Goal: Communication & Community: Answer question/provide support

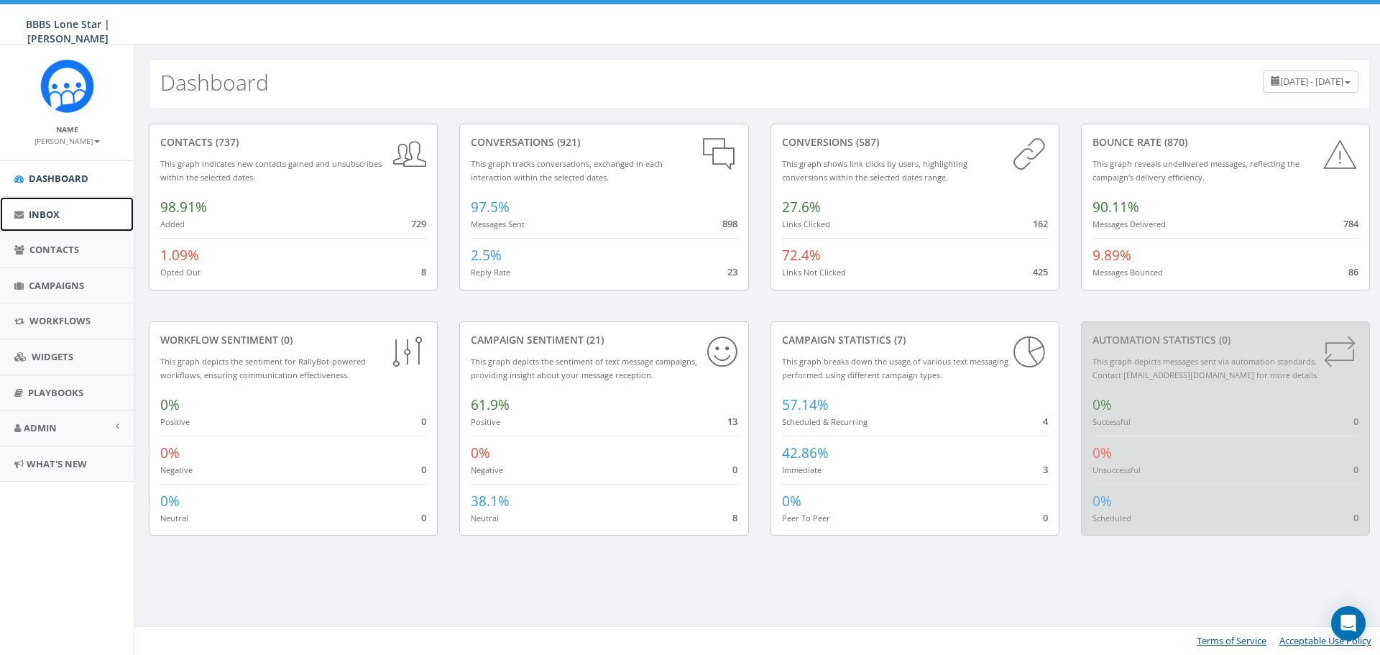
click at [30, 216] on span "Inbox" at bounding box center [44, 214] width 31 height 13
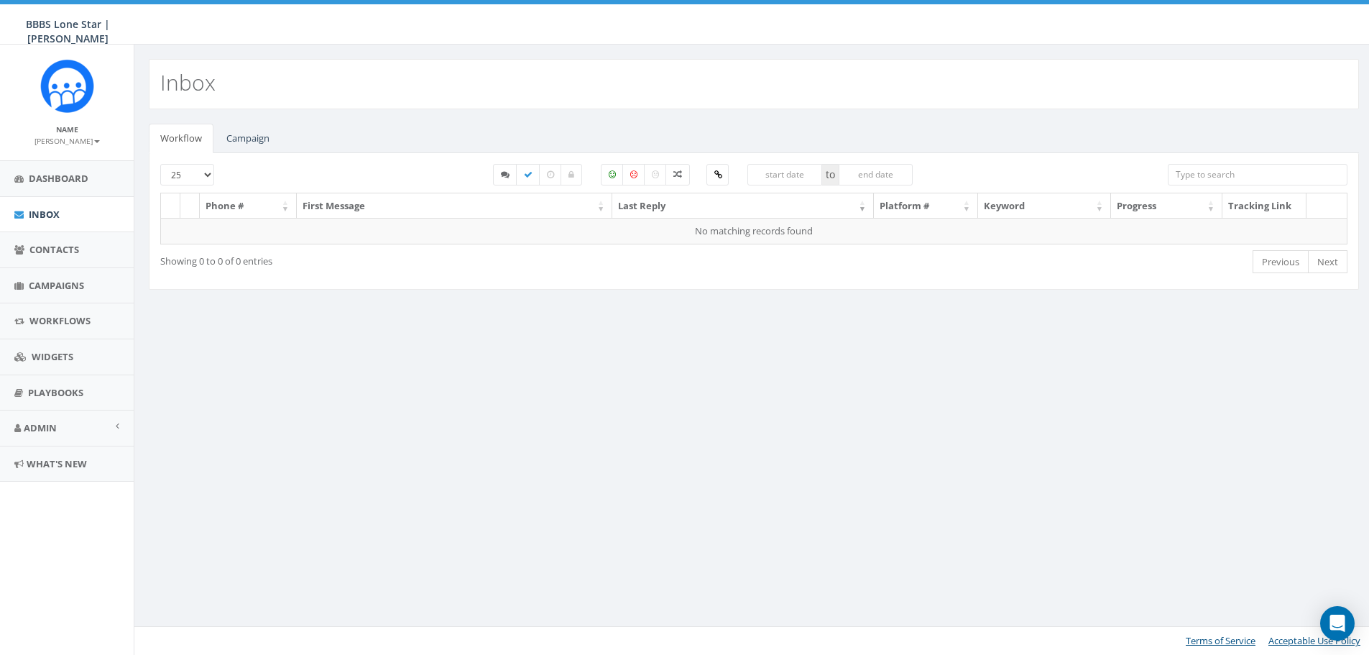
select select
click at [260, 147] on link "Campaign" at bounding box center [248, 138] width 66 height 29
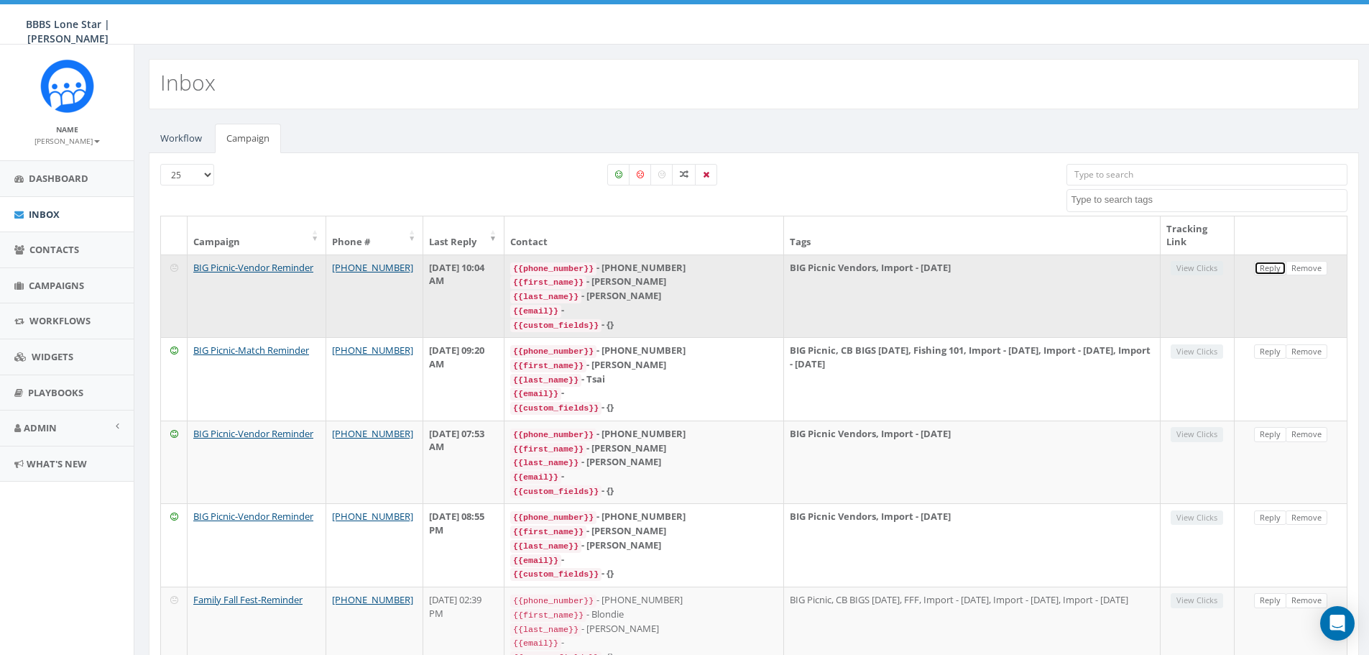
click at [1266, 274] on link "Reply" at bounding box center [1270, 268] width 32 height 15
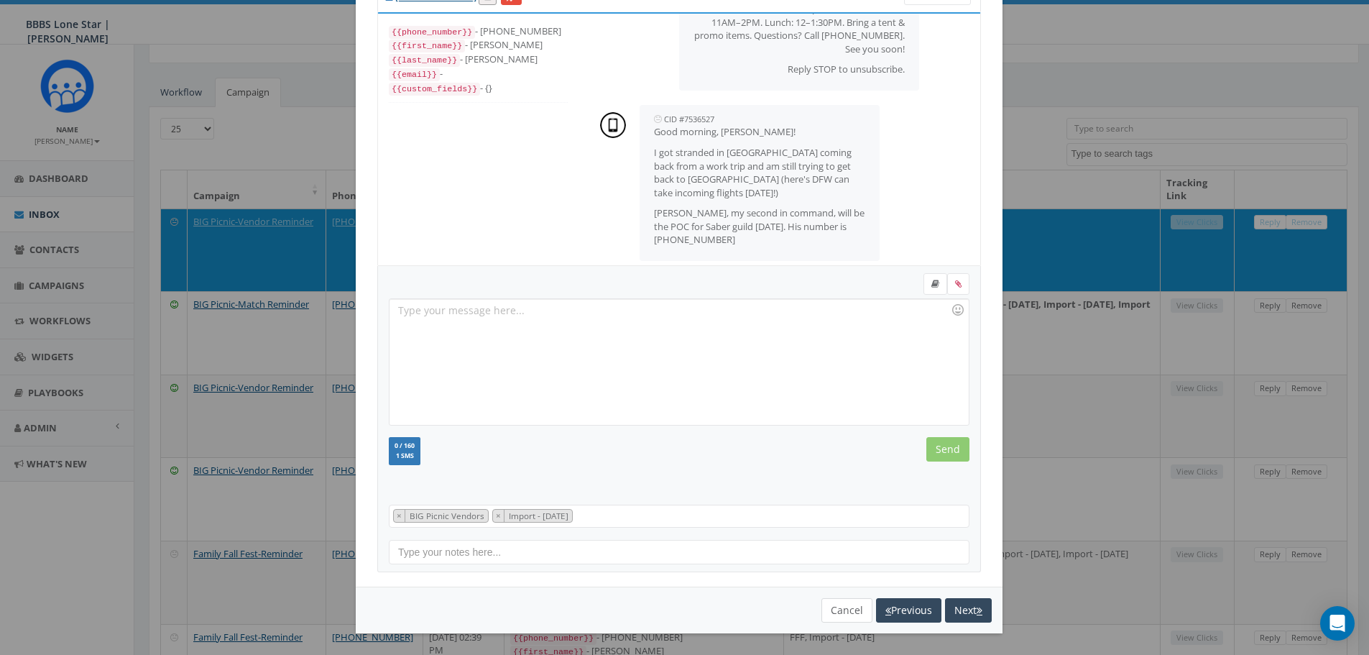
scroll to position [72, 0]
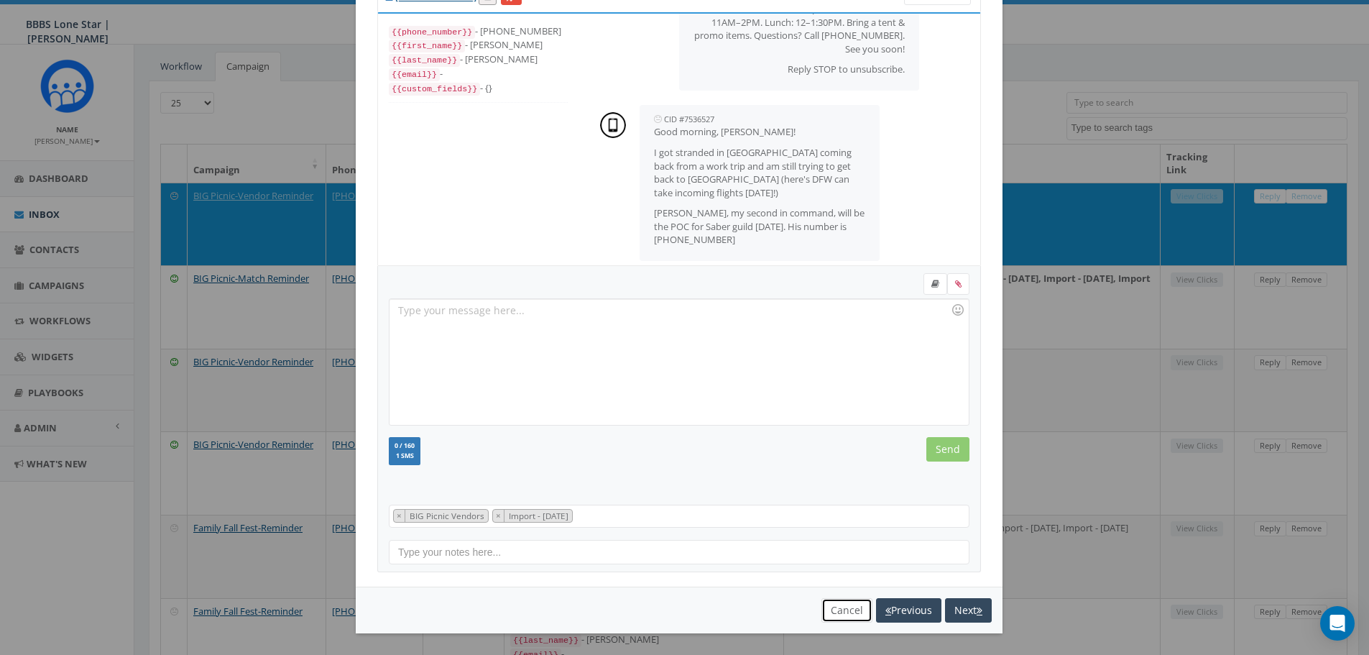
click at [843, 603] on button "Cancel" at bounding box center [847, 610] width 51 height 24
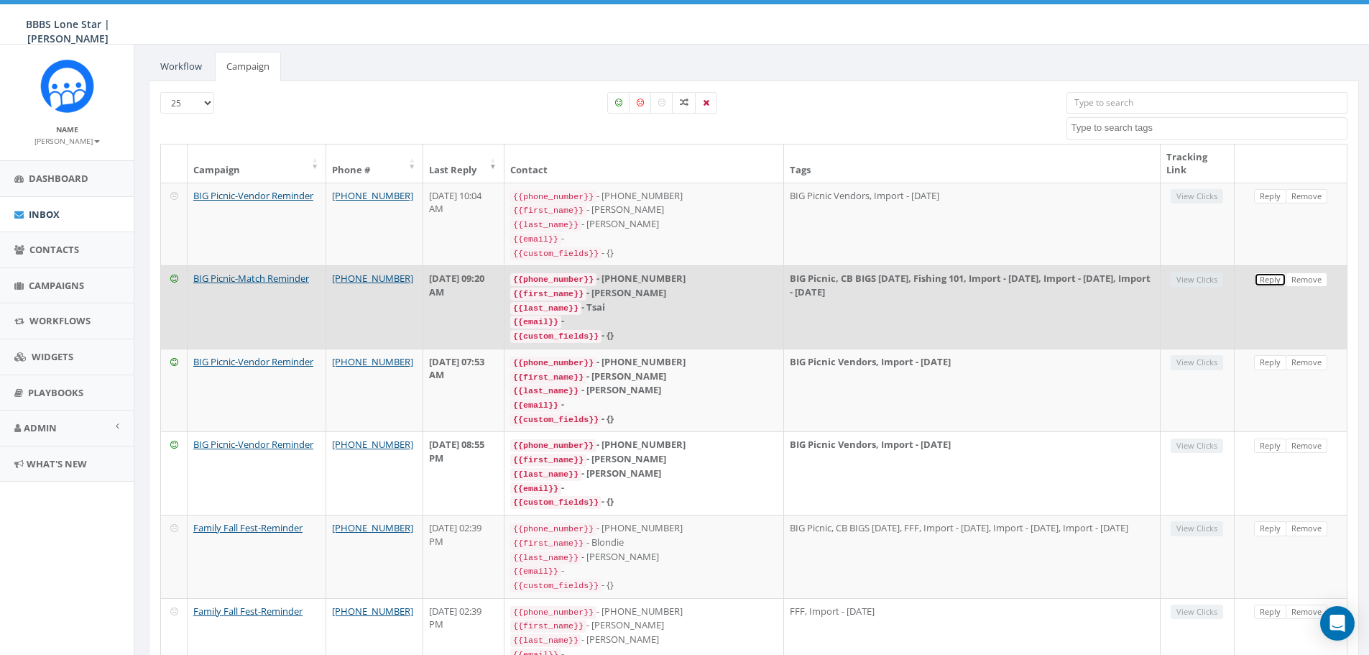
click at [1261, 274] on link "Reply" at bounding box center [1270, 279] width 32 height 15
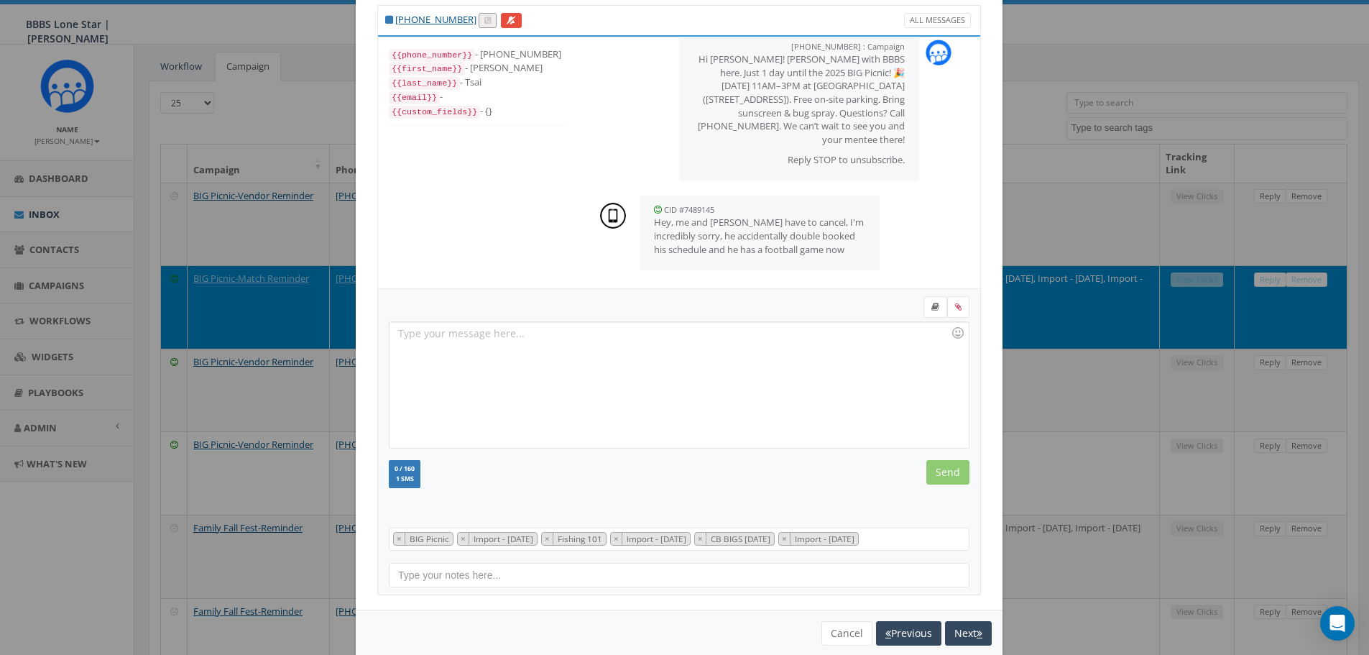
scroll to position [65, 0]
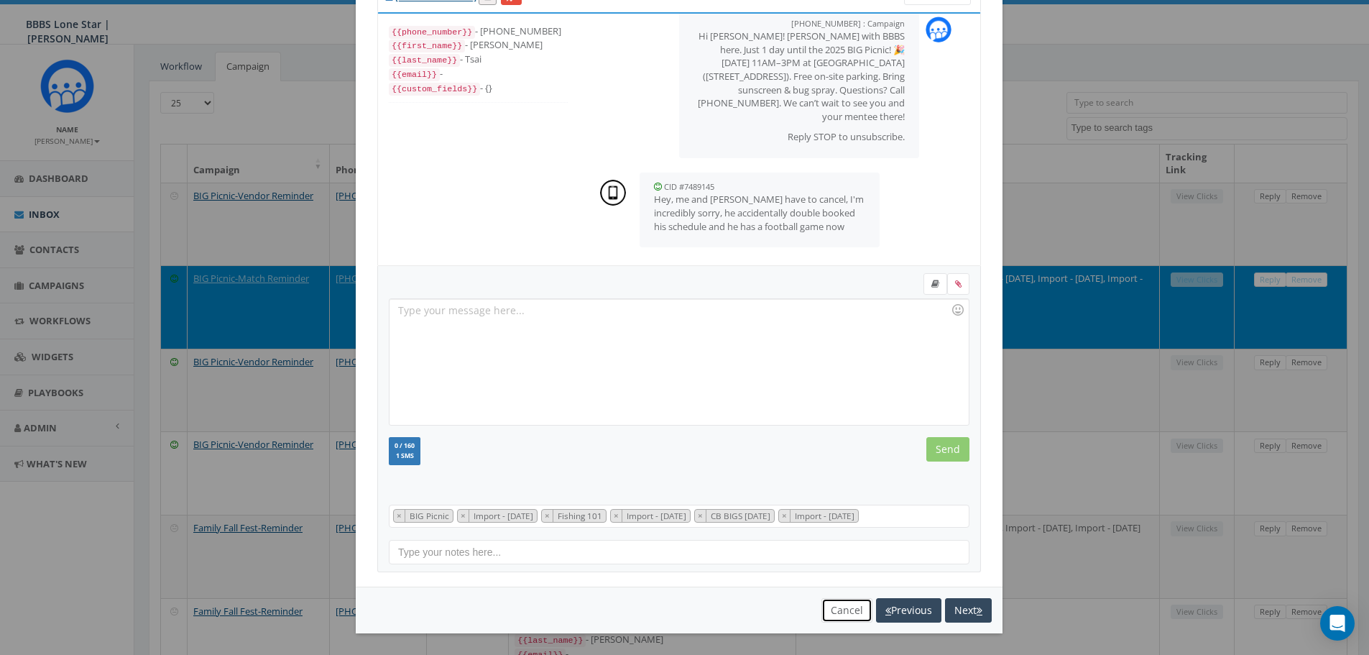
click at [853, 612] on button "Cancel" at bounding box center [847, 610] width 51 height 24
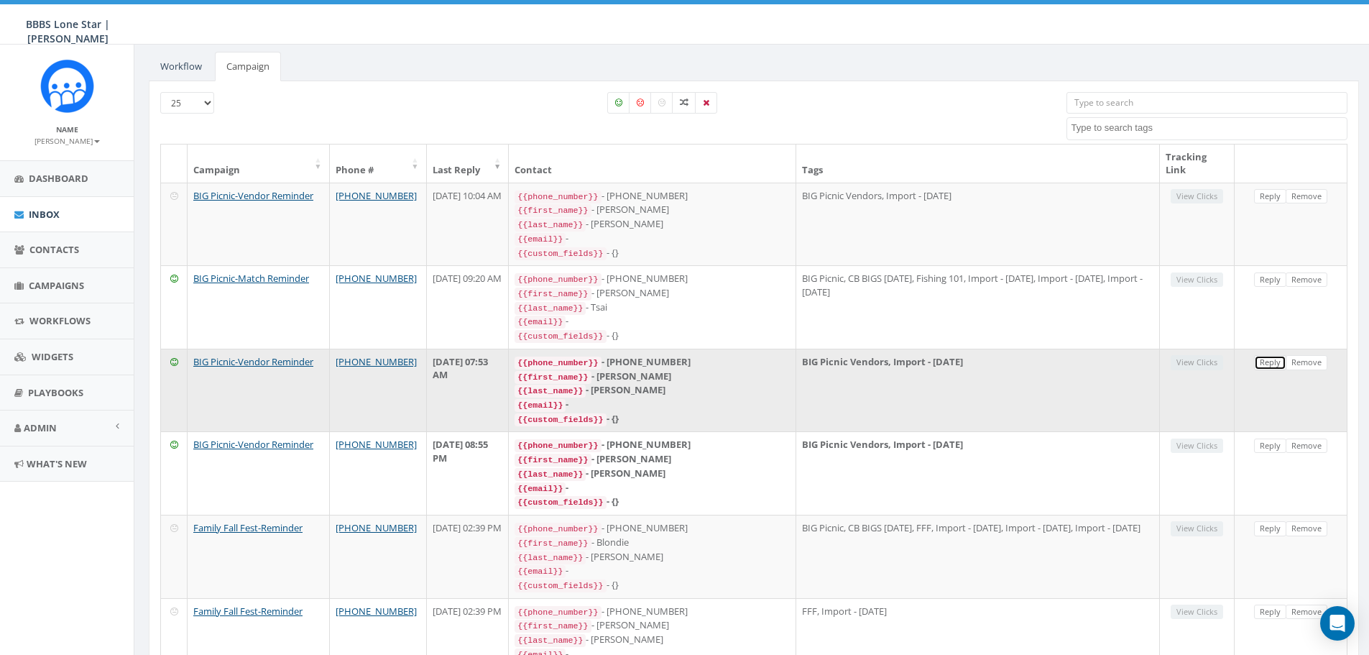
click at [1269, 357] on link "Reply" at bounding box center [1270, 362] width 32 height 15
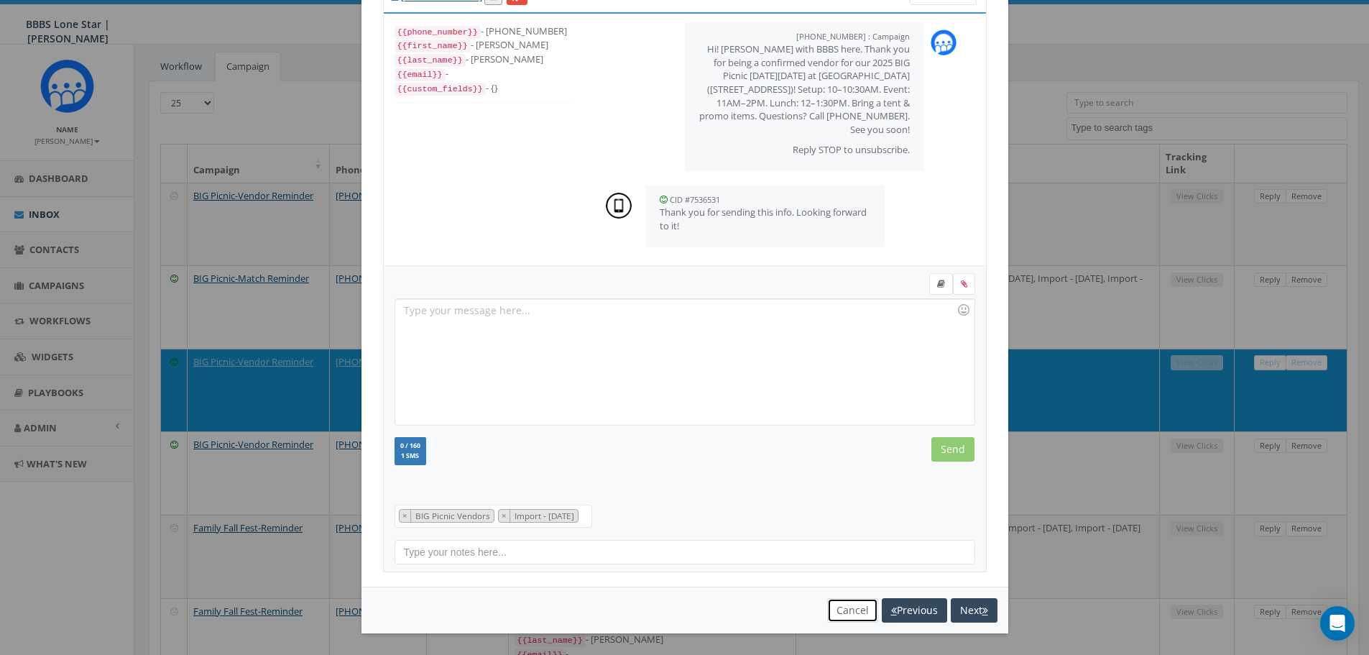
click at [848, 617] on button "Cancel" at bounding box center [852, 610] width 51 height 24
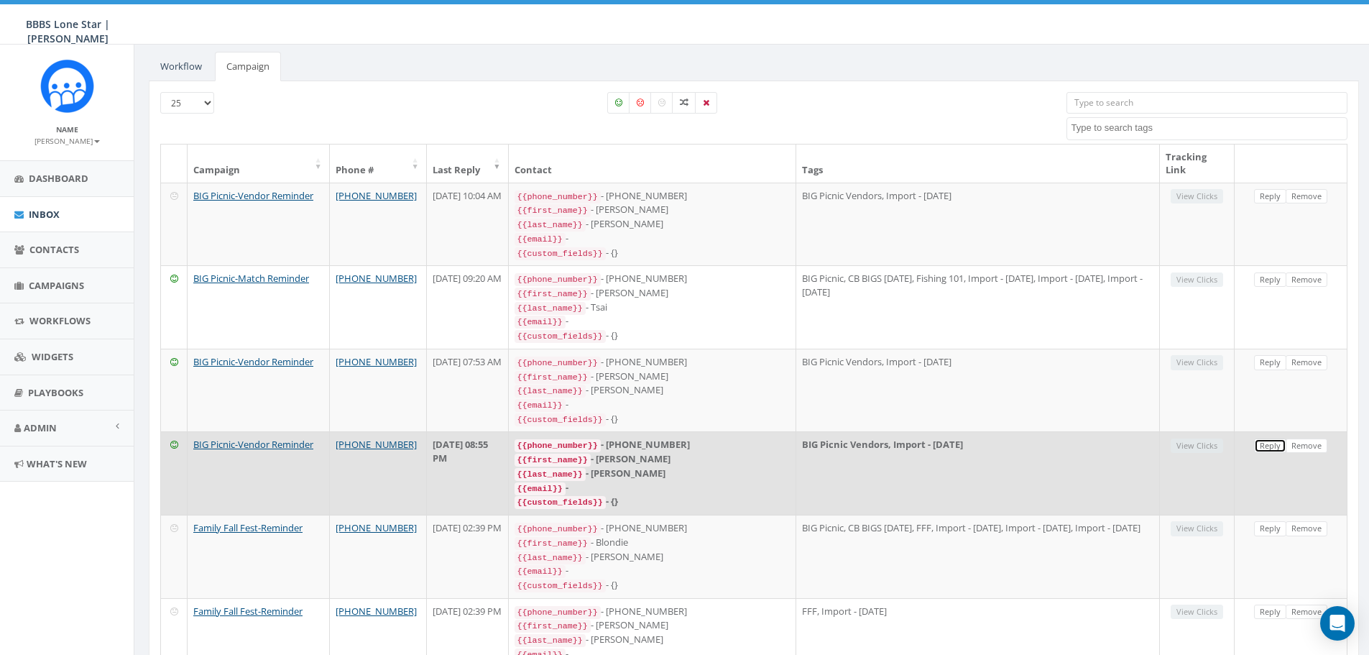
click at [1267, 438] on link "Reply" at bounding box center [1270, 445] width 32 height 15
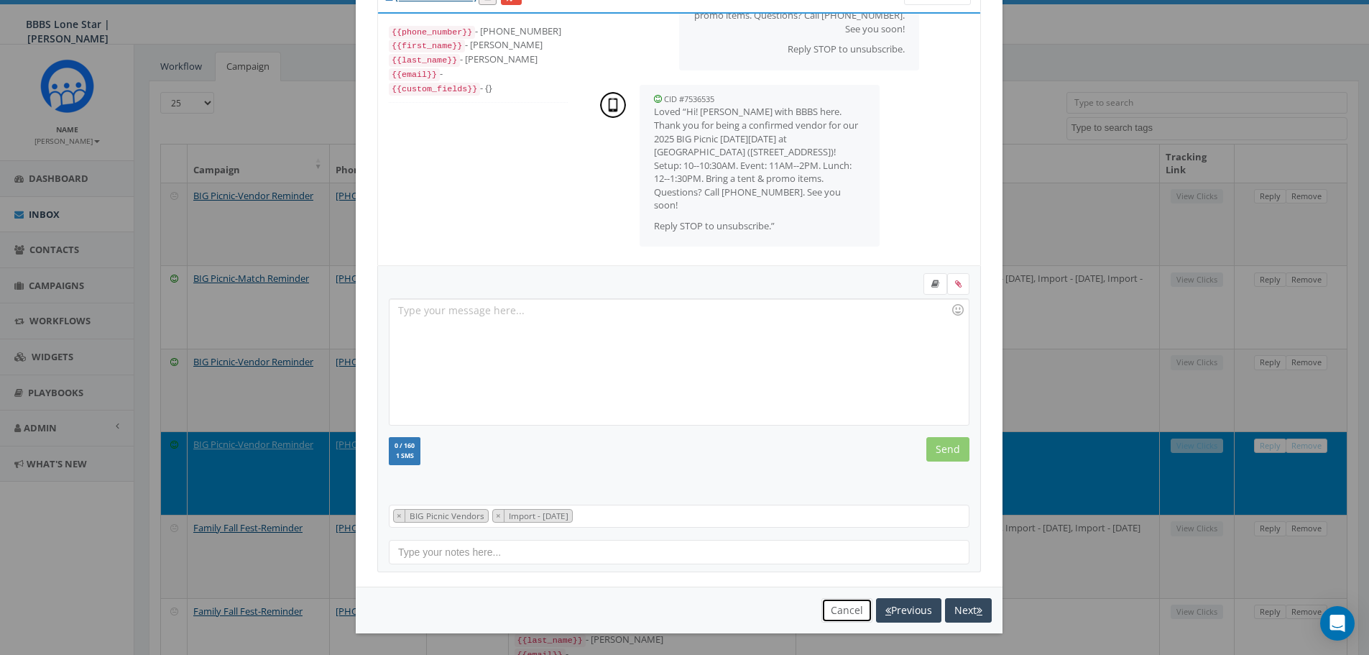
click at [845, 617] on button "Cancel" at bounding box center [847, 610] width 51 height 24
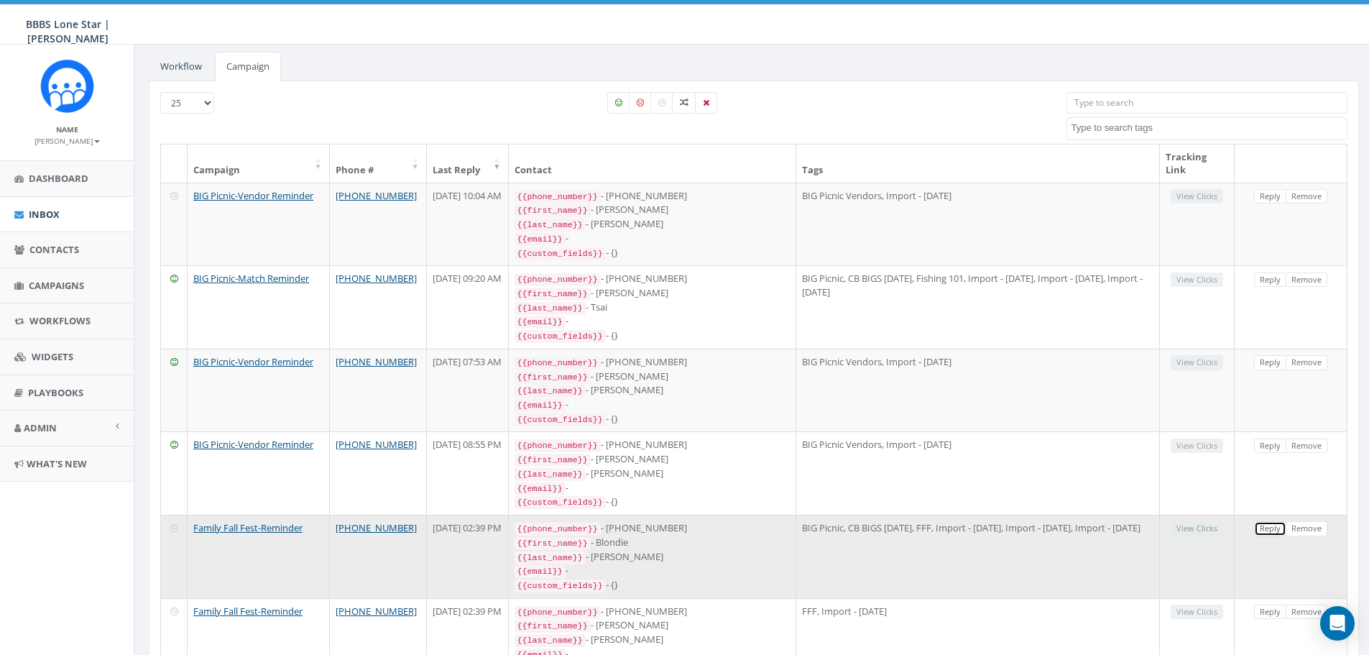
click at [1262, 521] on link "Reply" at bounding box center [1270, 528] width 32 height 15
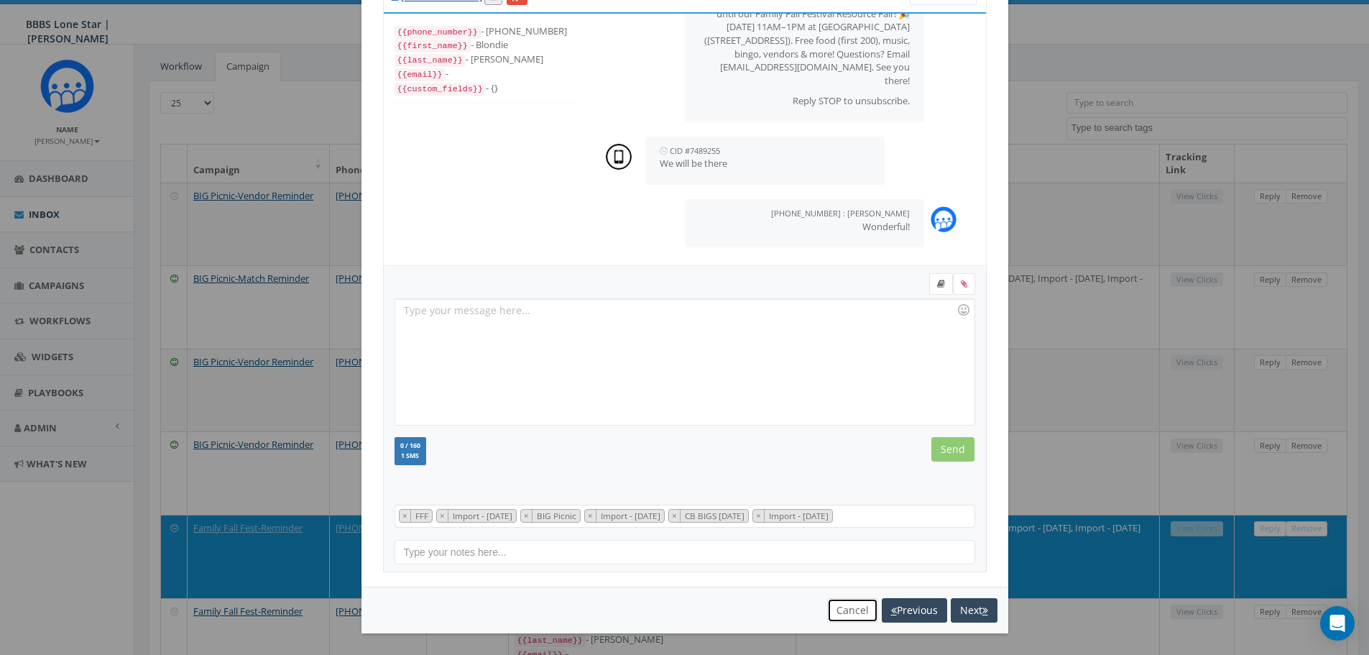
click at [844, 612] on button "Cancel" at bounding box center [852, 610] width 51 height 24
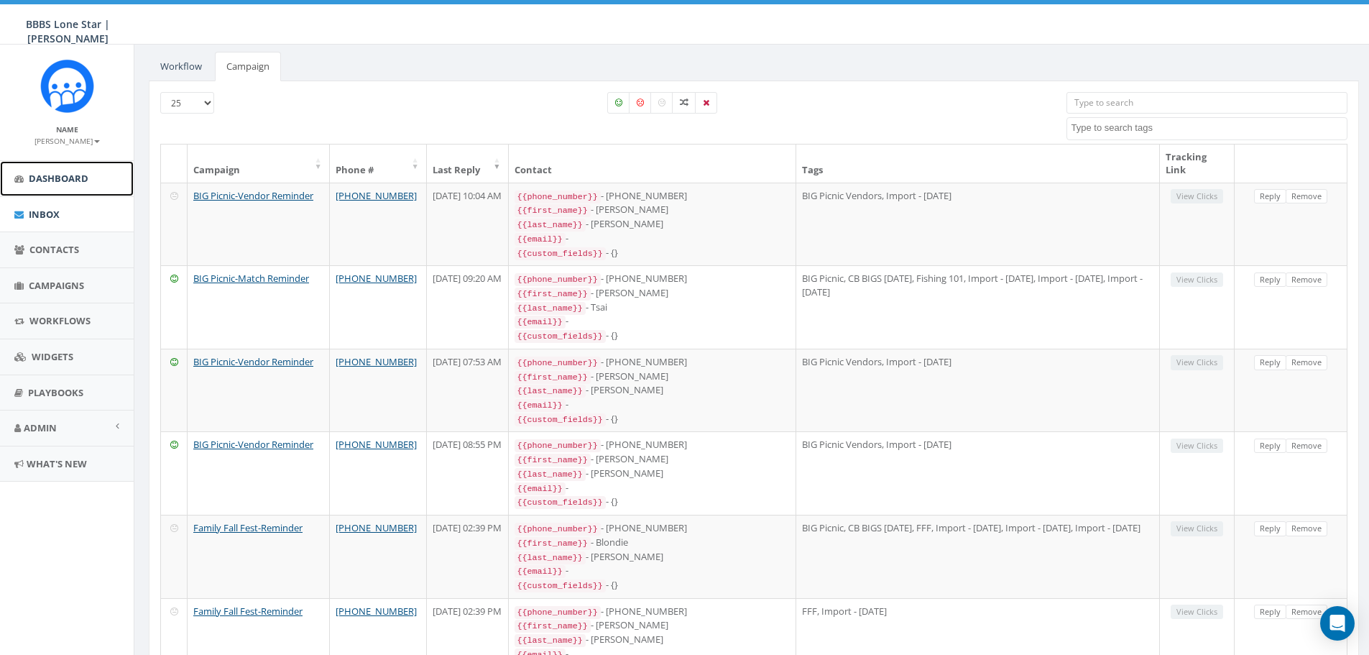
click at [58, 172] on span "Dashboard" at bounding box center [59, 178] width 60 height 13
